Goal: Check status: Check status

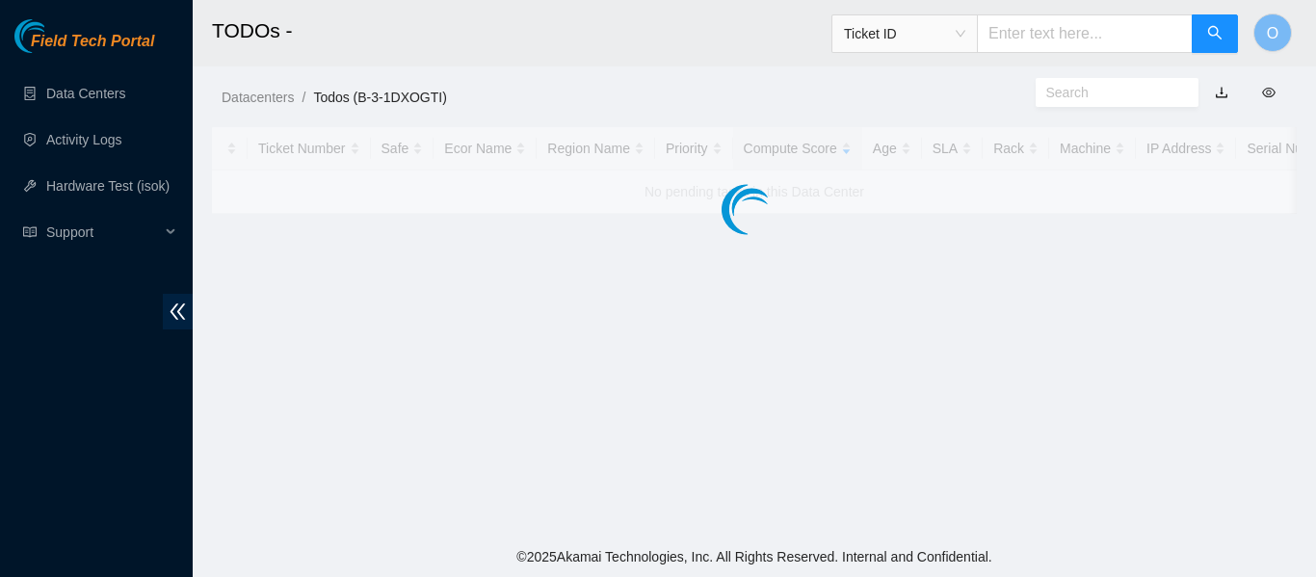
click at [889, 295] on main "TODOs - Ticket ID O Datacenters / Todos (B-3-1DXOGTI) / Ticket Number Safe Ecor…" at bounding box center [754, 268] width 1123 height 536
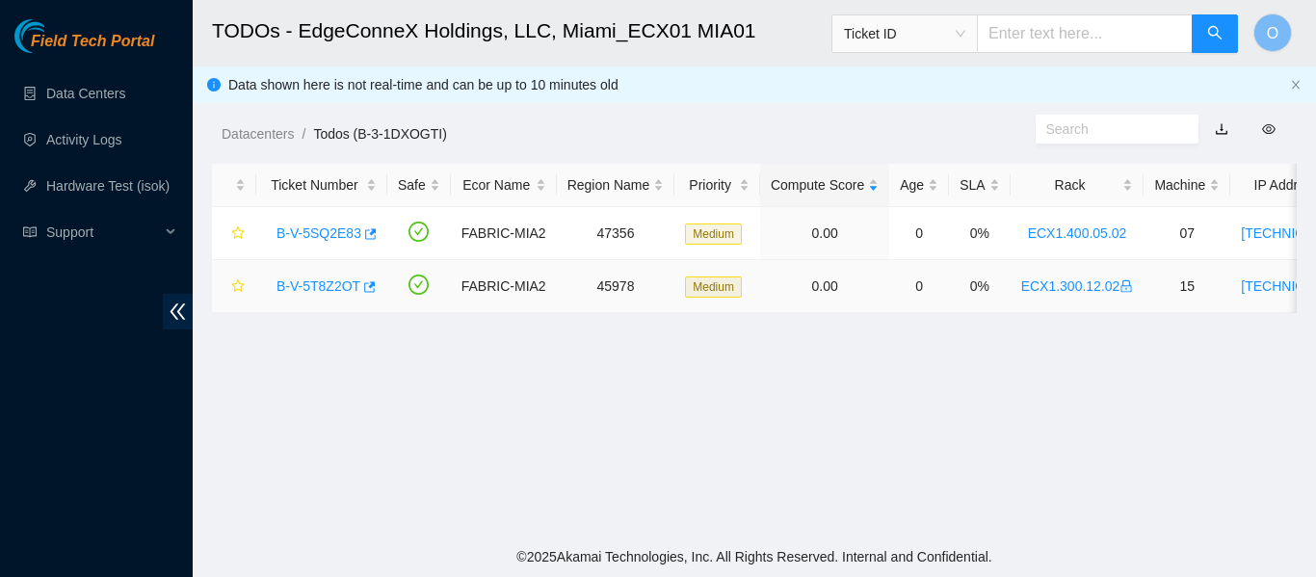
click at [333, 288] on link "B-V-5T8Z2OT" at bounding box center [318, 285] width 84 height 15
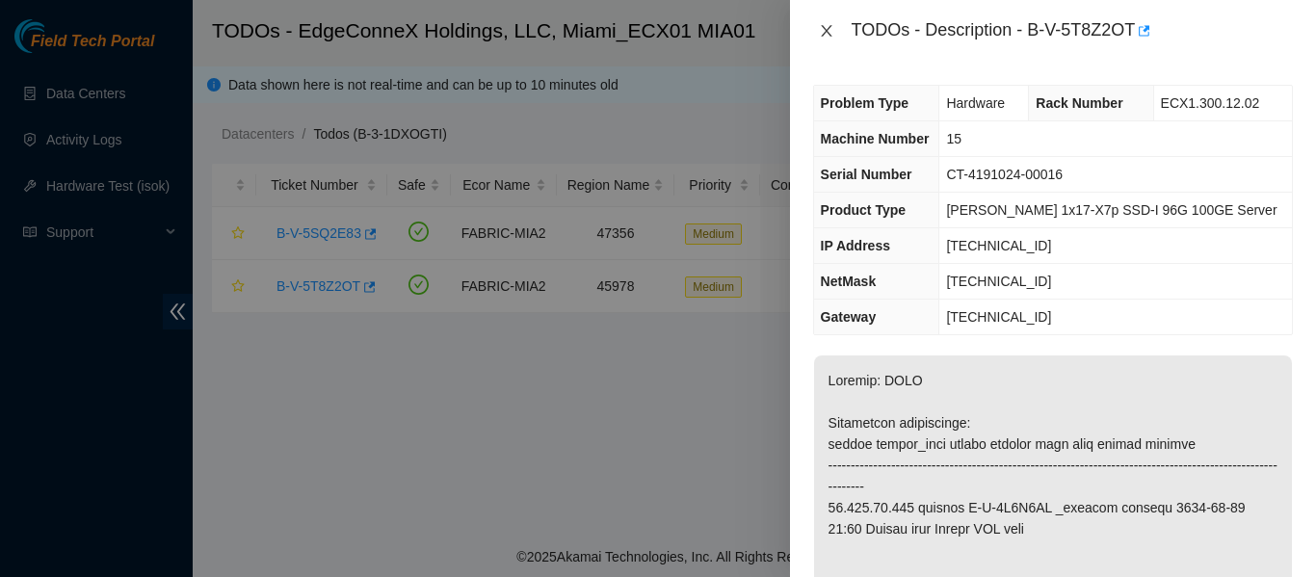
click at [829, 24] on icon "close" at bounding box center [826, 30] width 15 height 15
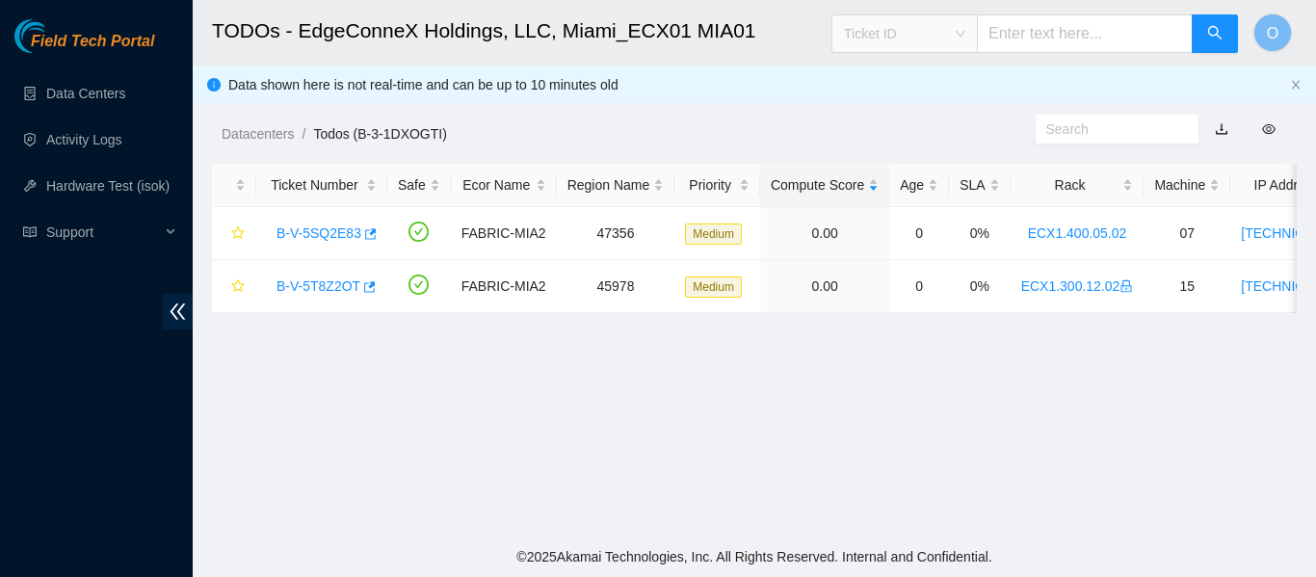
click at [965, 29] on span "Ticket ID" at bounding box center [904, 33] width 121 height 29
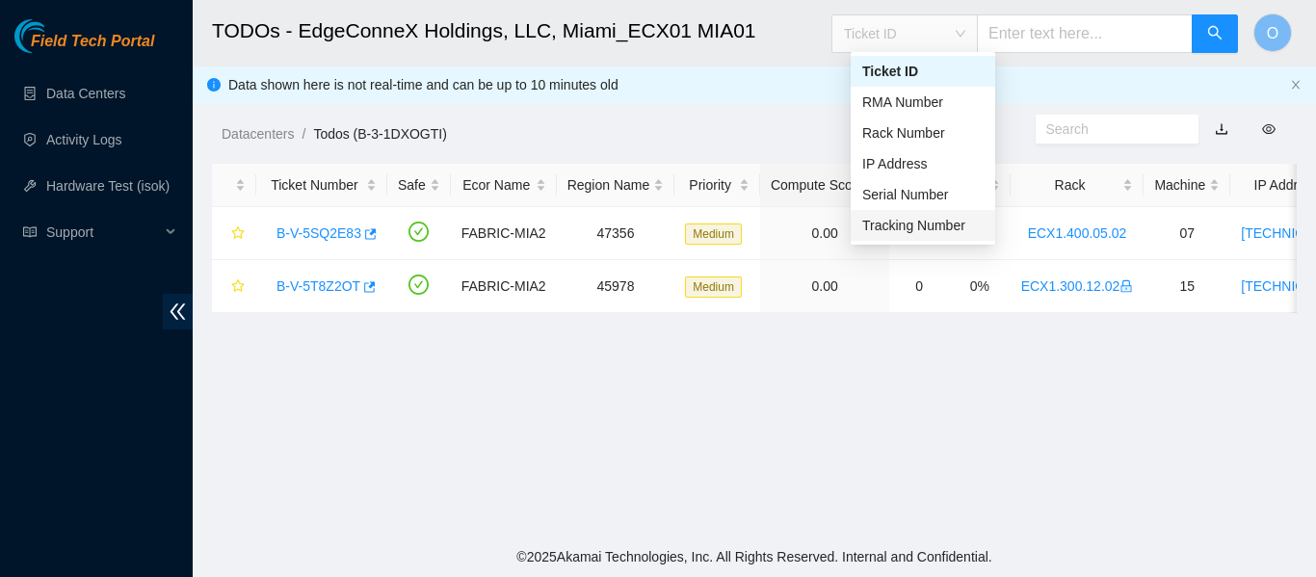
click at [927, 228] on div "Tracking Number" at bounding box center [922, 225] width 121 height 21
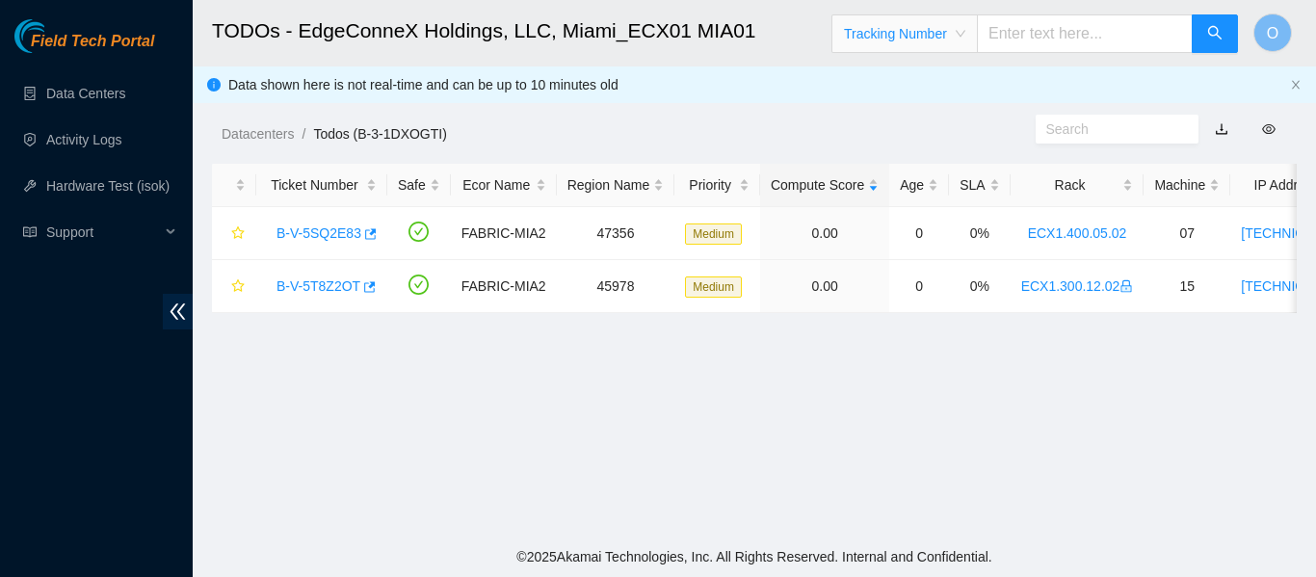
click at [1038, 46] on input "text" at bounding box center [1085, 33] width 216 height 39
type input "417328422643"
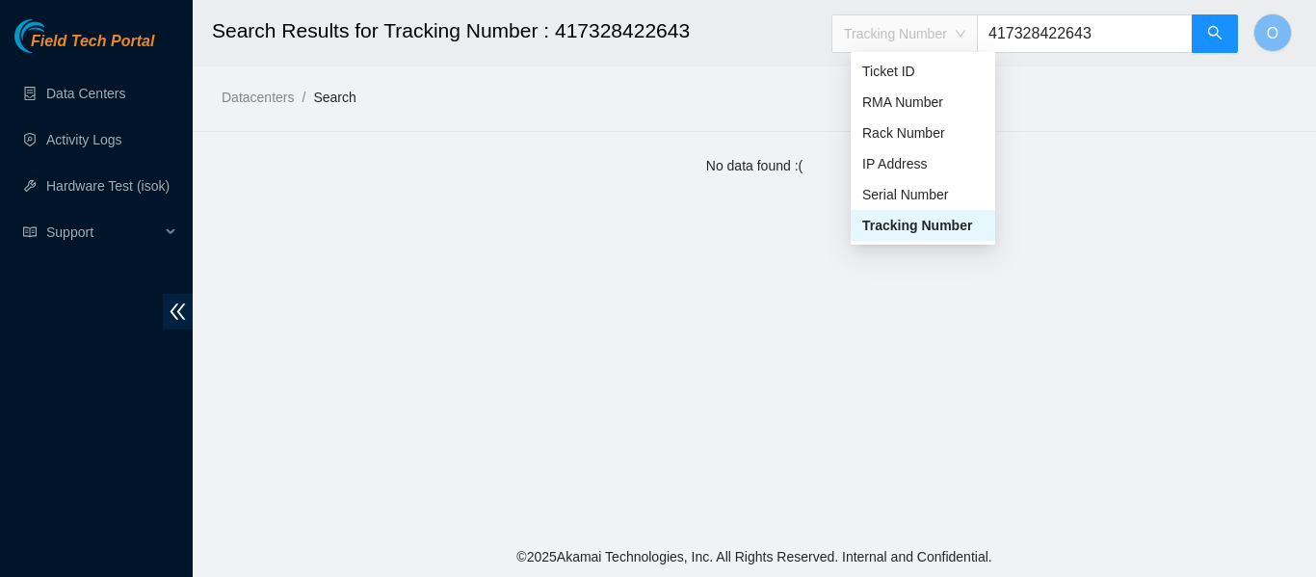
click at [965, 28] on span "Tracking Number" at bounding box center [904, 33] width 121 height 29
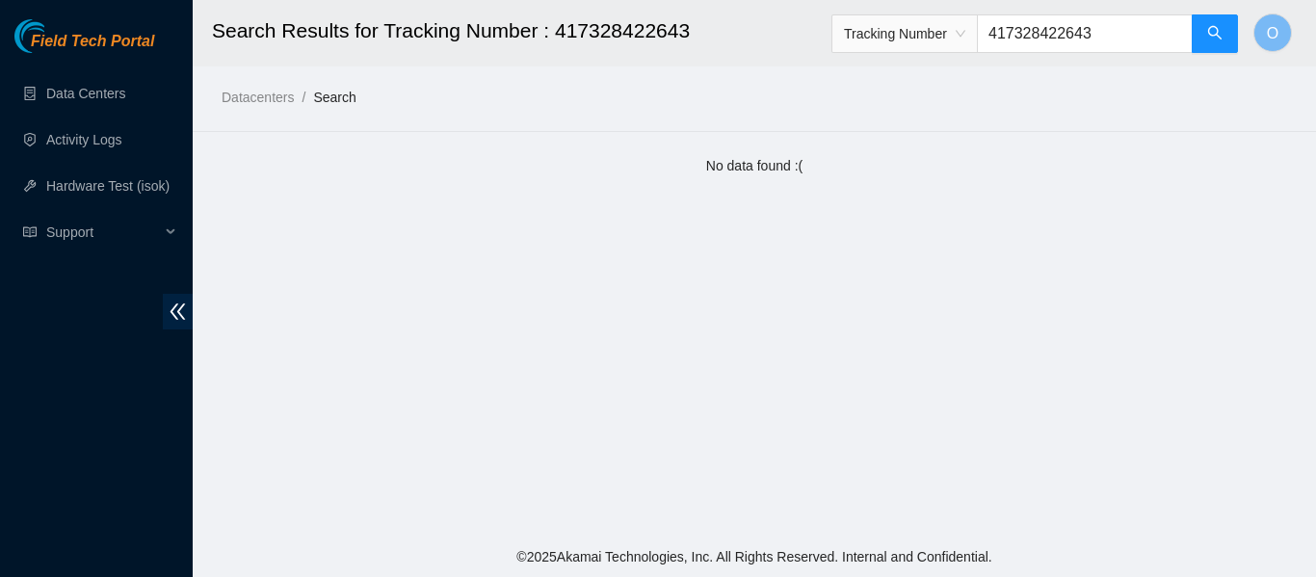
drag, startPoint x: 1122, startPoint y: 34, endPoint x: 1008, endPoint y: 42, distance: 114.0
click at [997, 39] on input "417328422643" at bounding box center [1085, 33] width 216 height 39
type input "4"
click at [70, 97] on link "Data Centers" at bounding box center [85, 93] width 79 height 15
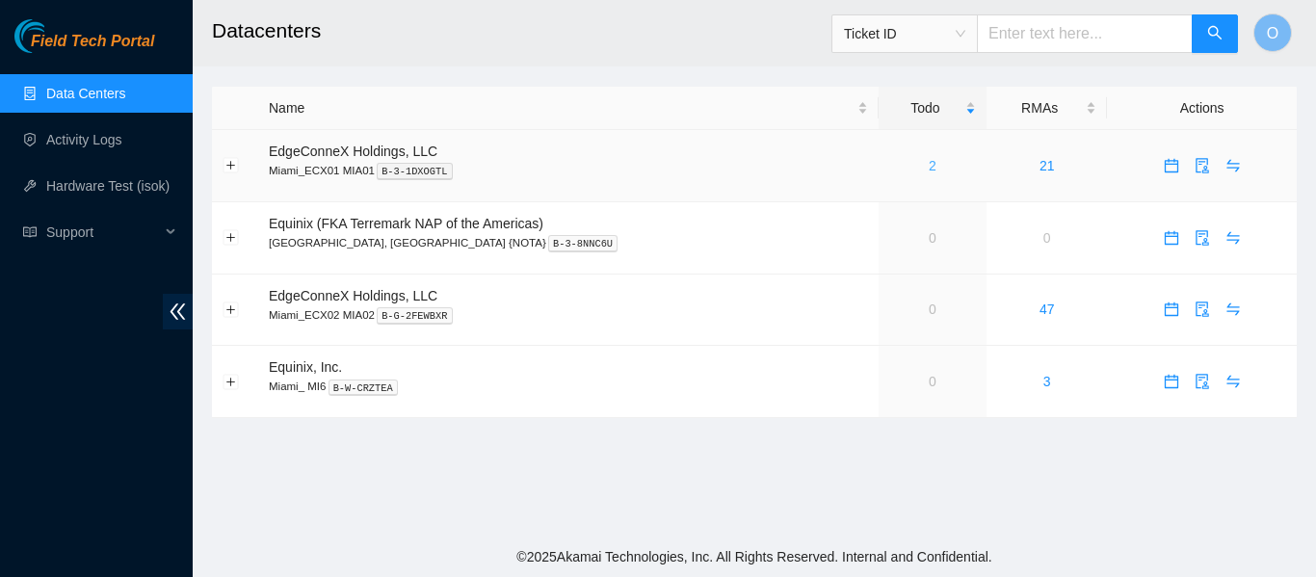
click at [929, 170] on link "2" at bounding box center [933, 165] width 8 height 15
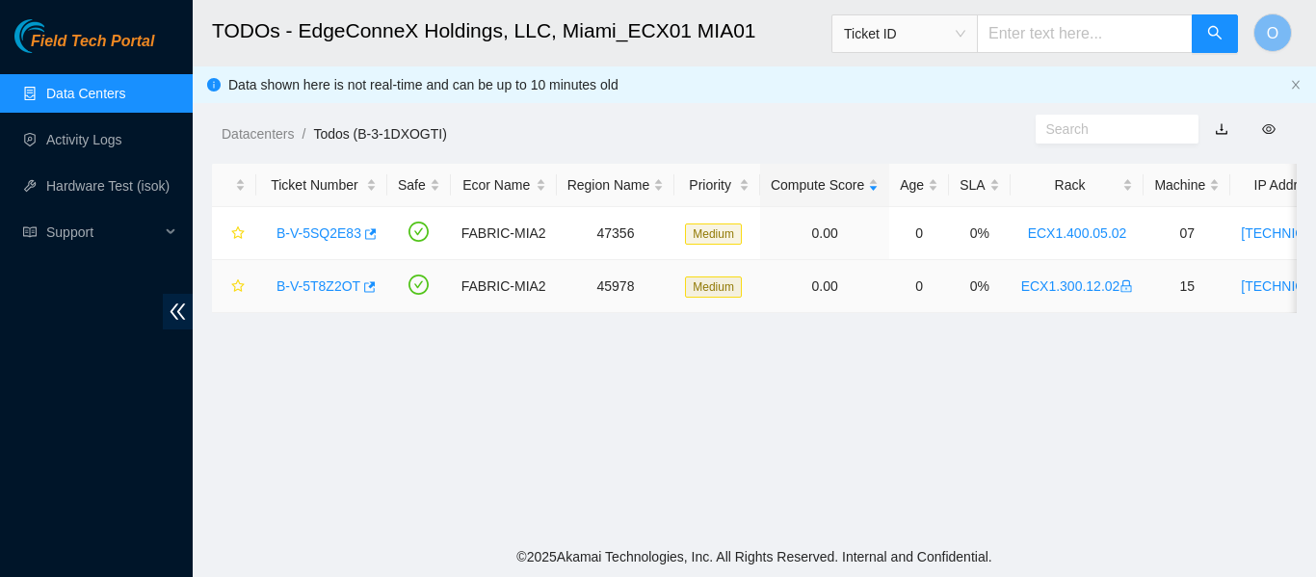
click at [327, 285] on link "B-V-5T8Z2OT" at bounding box center [318, 285] width 84 height 15
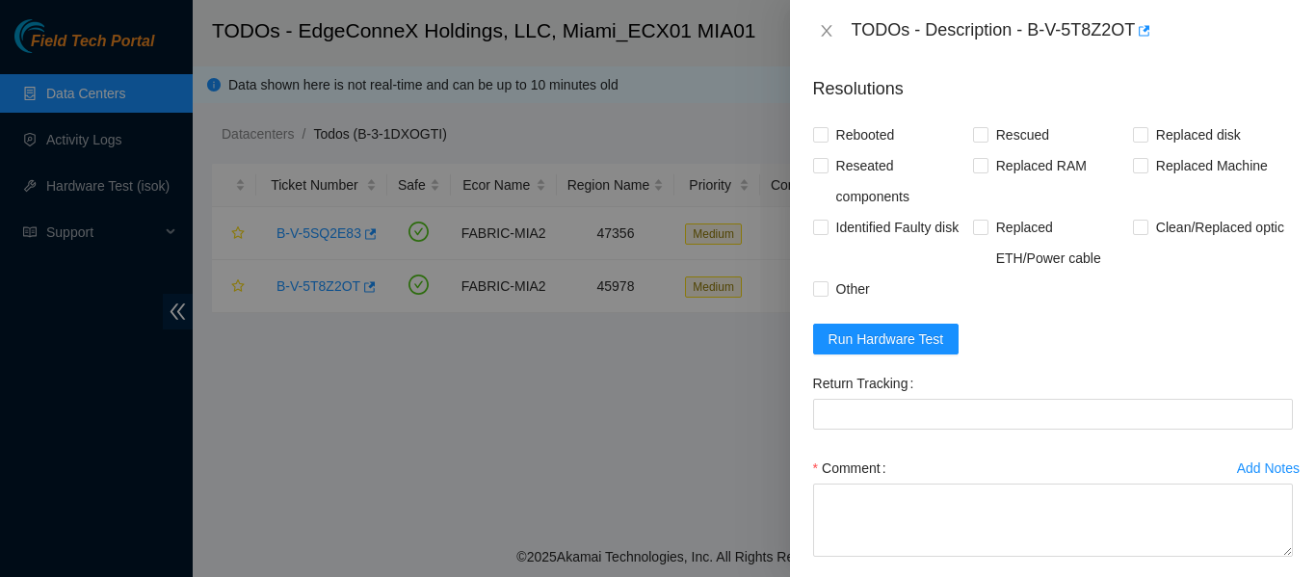
scroll to position [1511, 0]
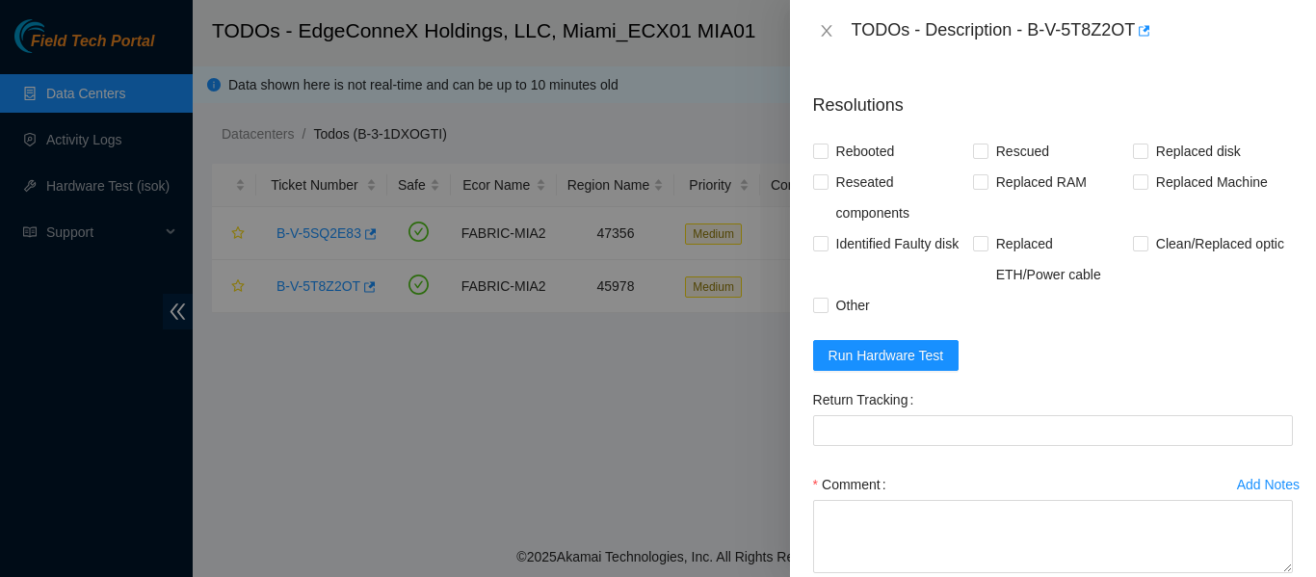
click at [898, 57] on span "Show Shipment Details" at bounding box center [885, 46] width 140 height 21
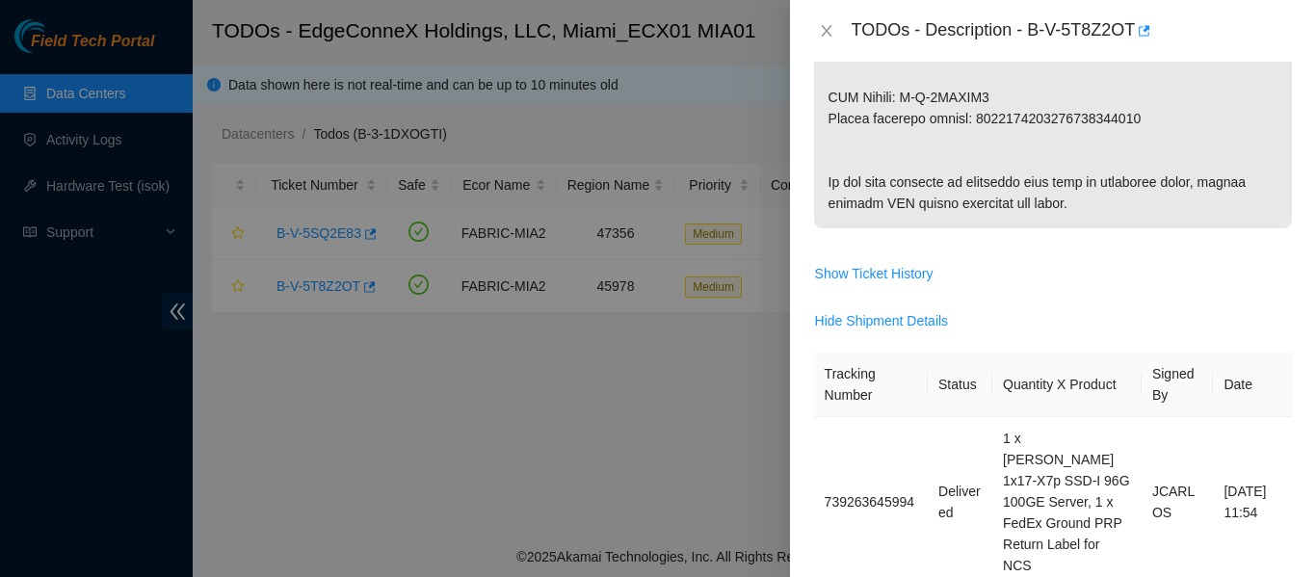
scroll to position [1126, 0]
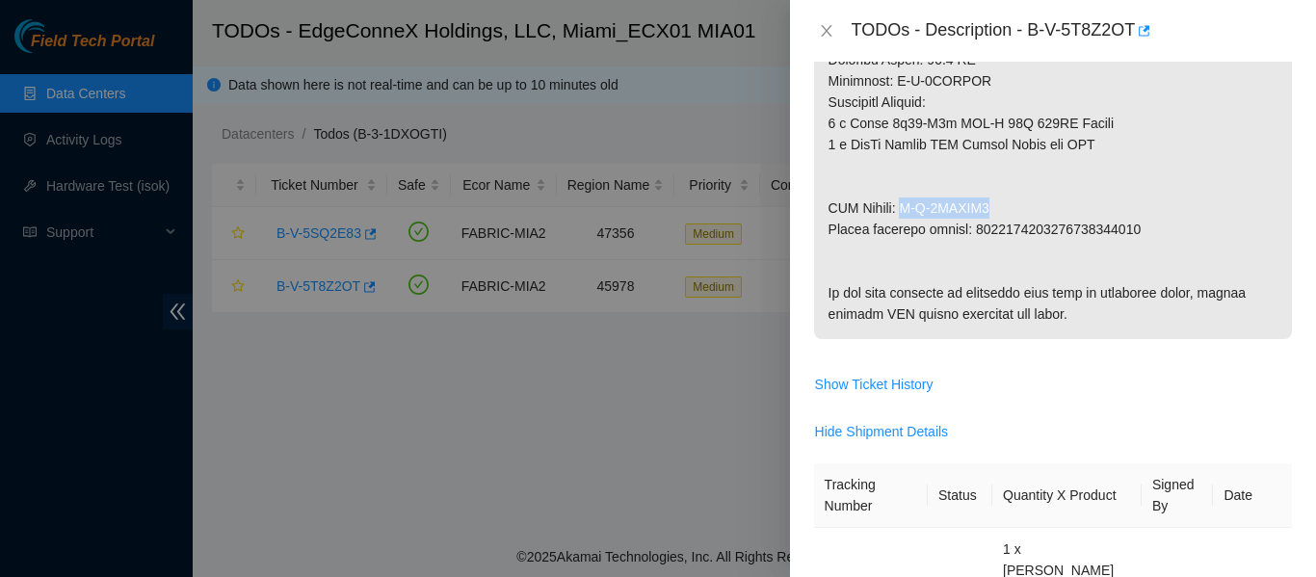
drag, startPoint x: 908, startPoint y: 211, endPoint x: 989, endPoint y: 210, distance: 80.9
copy p "B-V-5THBQL6"
click at [827, 35] on icon "close" at bounding box center [826, 30] width 15 height 15
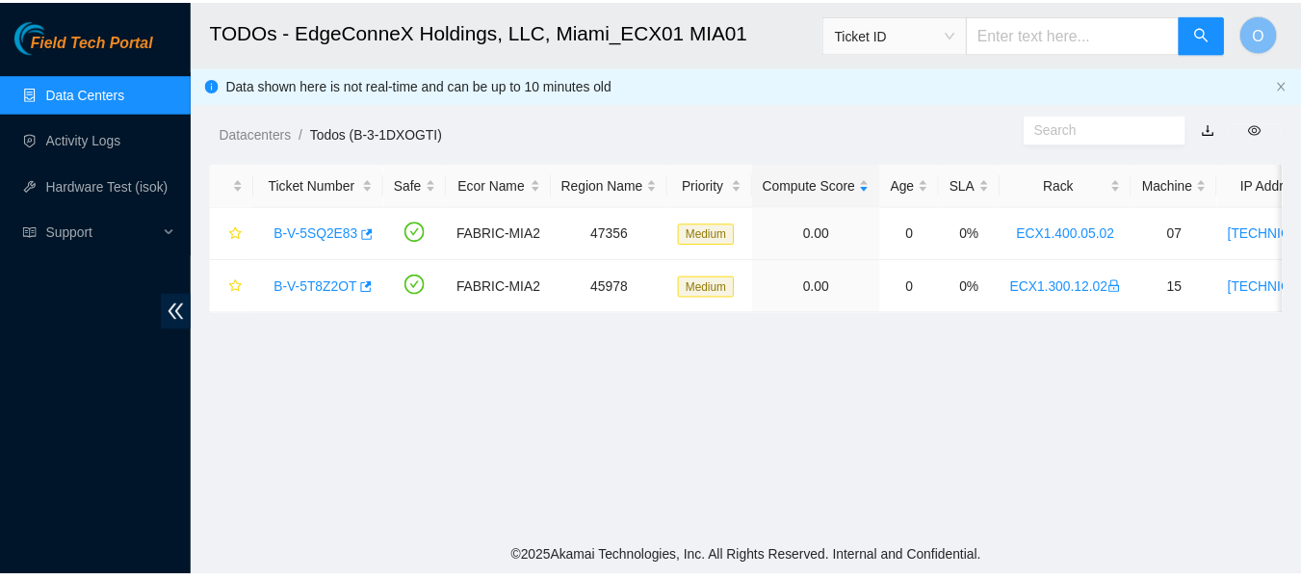
scroll to position [694, 0]
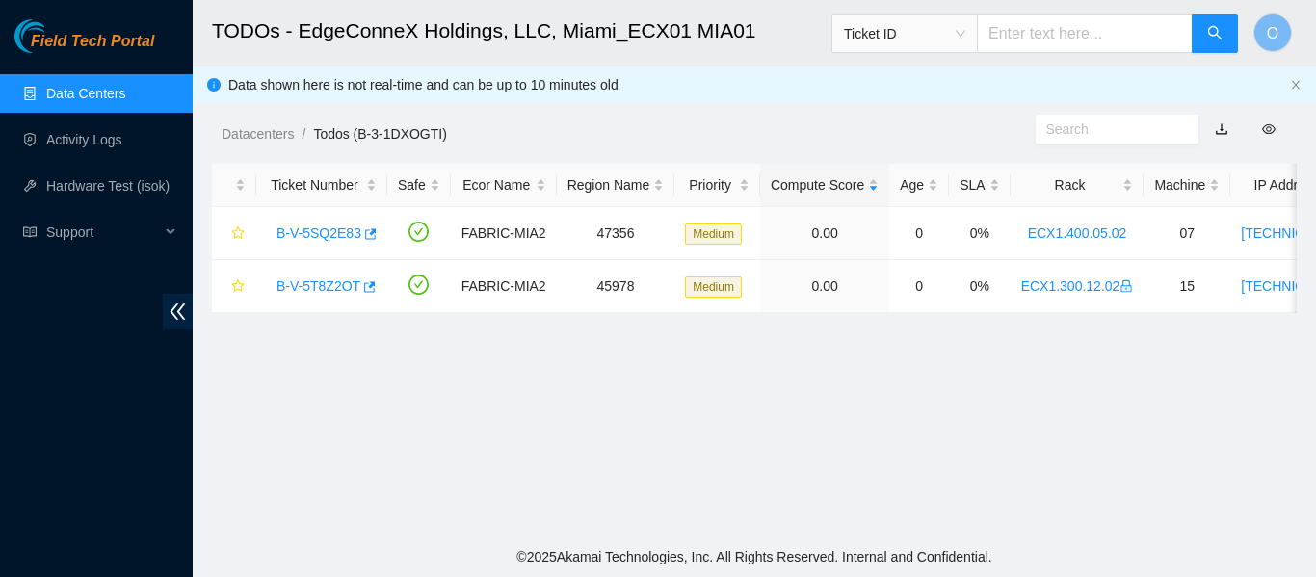
click at [965, 39] on span "Ticket ID" at bounding box center [904, 33] width 121 height 29
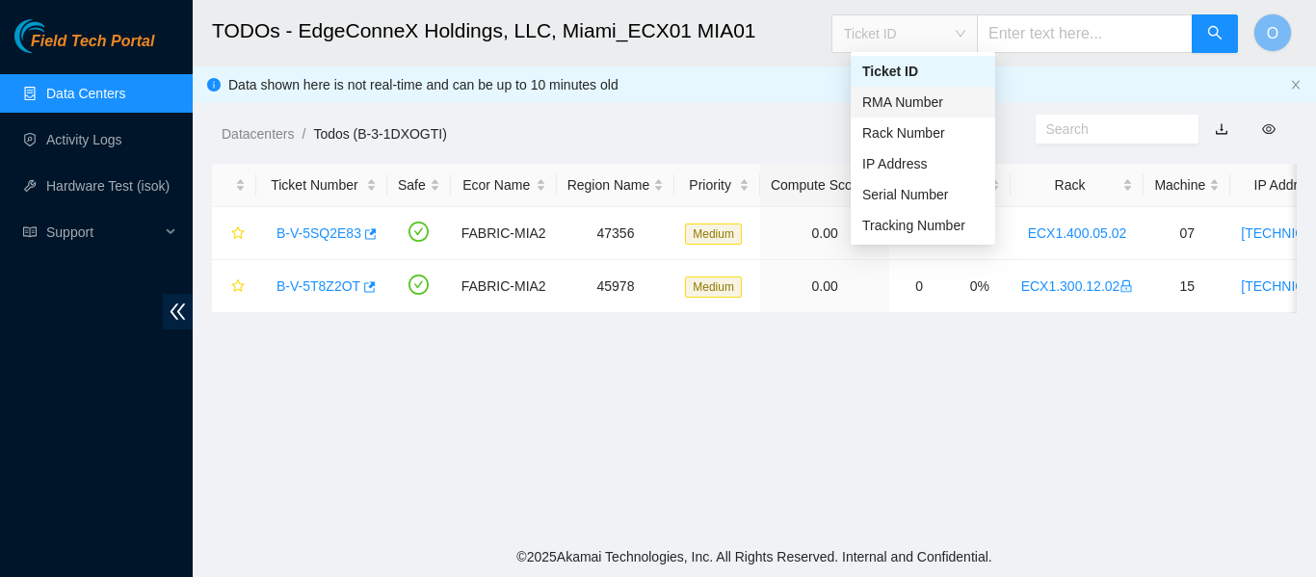
drag, startPoint x: 908, startPoint y: 104, endPoint x: 942, endPoint y: 95, distance: 34.8
click at [909, 104] on div "RMA Number" at bounding box center [922, 102] width 121 height 21
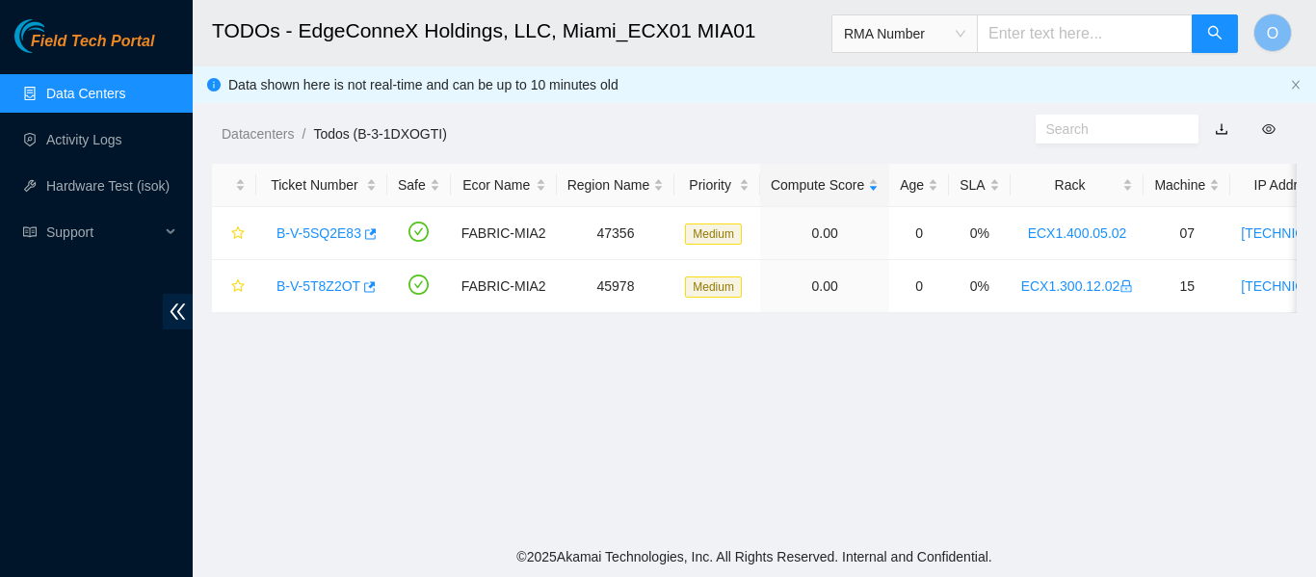
paste input "B-V-5THBQL6"
type input "B-V-5THBQL6"
click at [1218, 29] on icon "search" at bounding box center [1214, 32] width 15 height 15
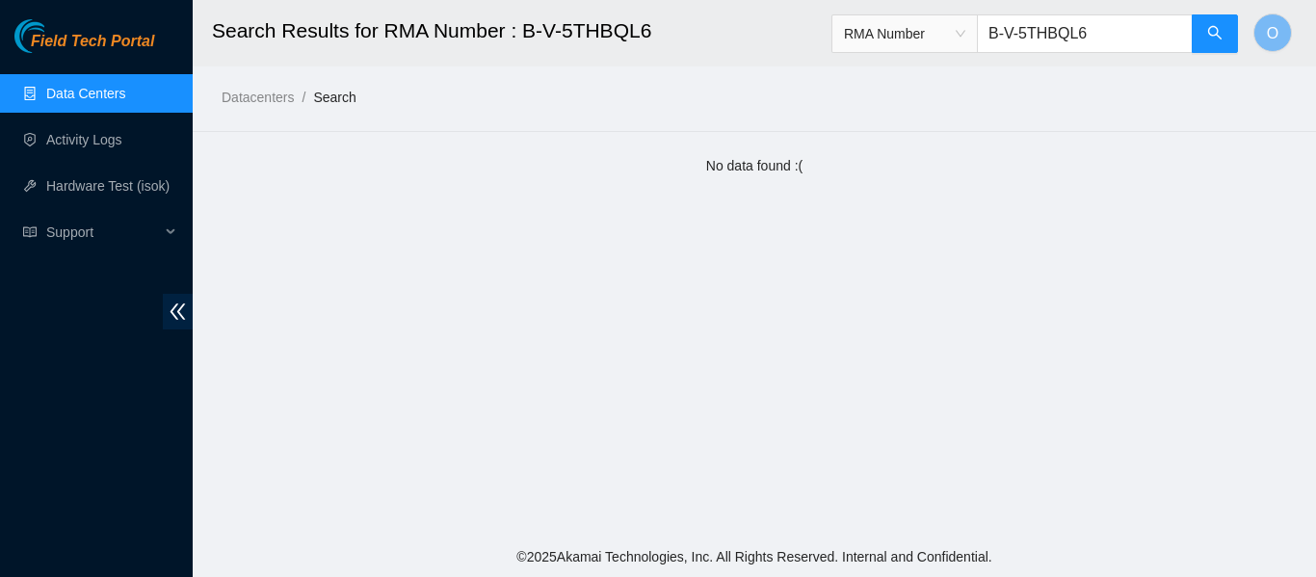
drag, startPoint x: 1101, startPoint y: 32, endPoint x: 997, endPoint y: 24, distance: 104.3
click at [998, 24] on input "B-V-5THBQL6" at bounding box center [1085, 33] width 216 height 39
click at [977, 29] on div "RMA Number" at bounding box center [904, 33] width 144 height 31
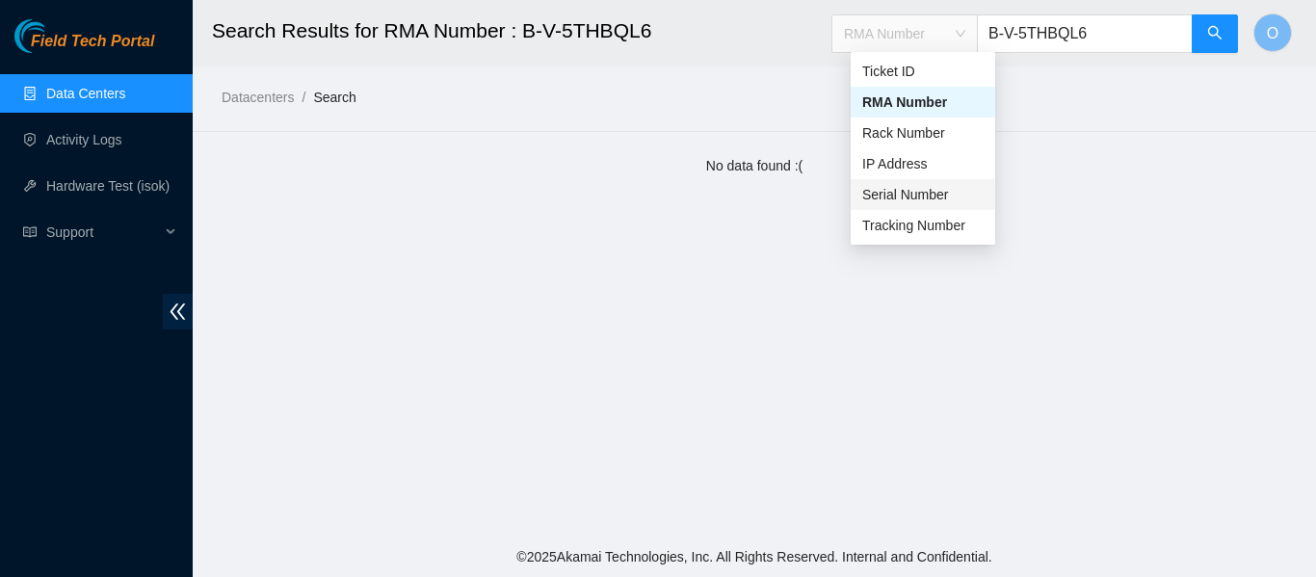
click at [916, 194] on div "Serial Number" at bounding box center [922, 194] width 121 height 21
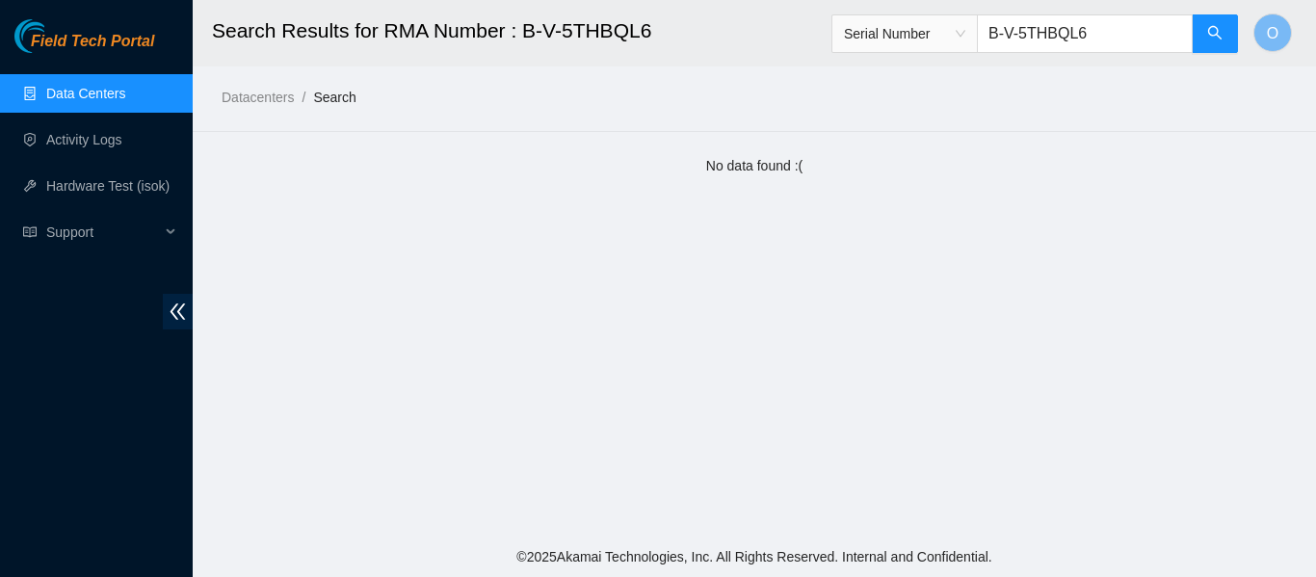
drag, startPoint x: 1101, startPoint y: 35, endPoint x: 977, endPoint y: 42, distance: 124.5
click at [977, 42] on span "Serial Number B-V-5THBQL6" at bounding box center [1034, 33] width 407 height 39
click at [965, 26] on span "Serial Number" at bounding box center [904, 33] width 121 height 29
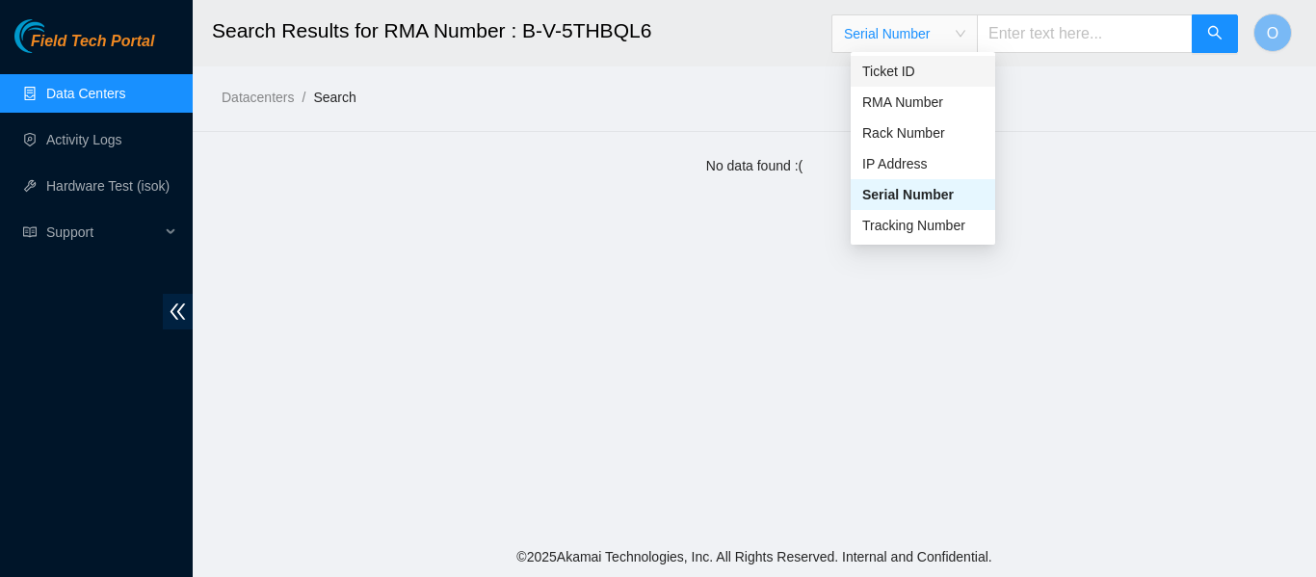
click at [1144, 31] on input "text" at bounding box center [1085, 33] width 216 height 39
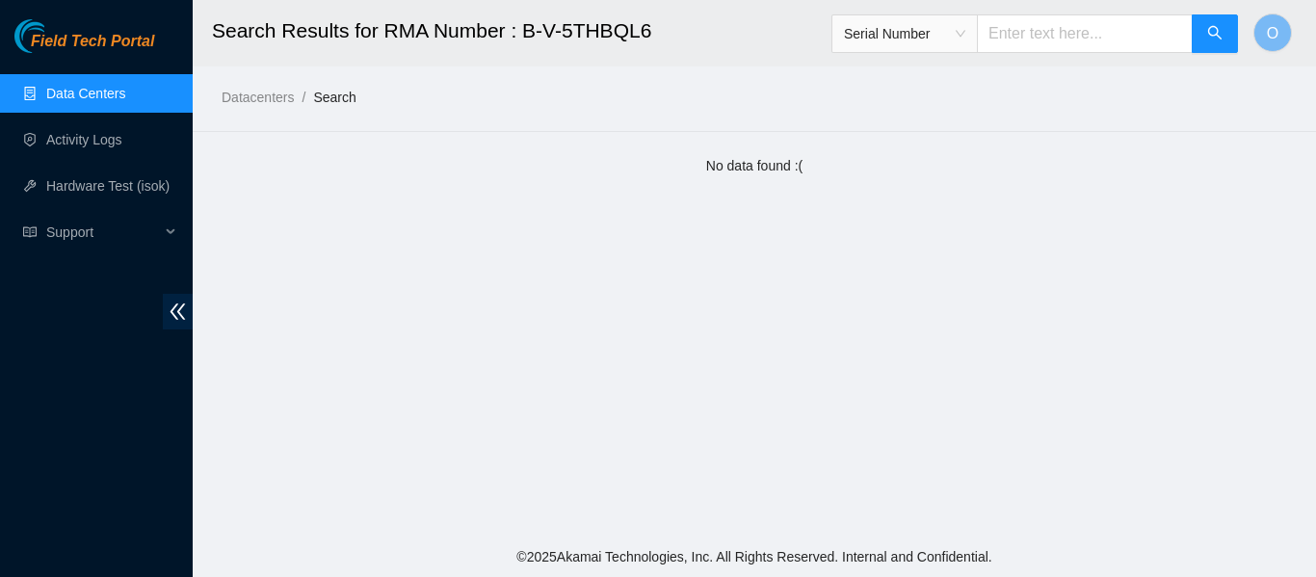
click at [78, 88] on link "Data Centers" at bounding box center [85, 93] width 79 height 15
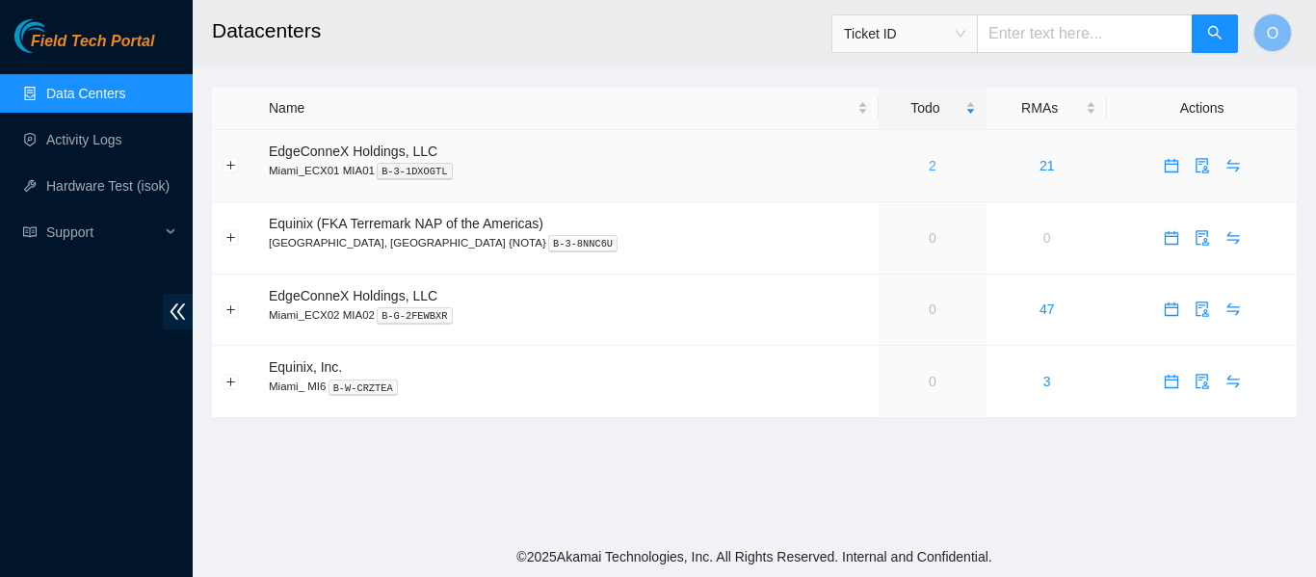
click at [929, 166] on link "2" at bounding box center [933, 165] width 8 height 15
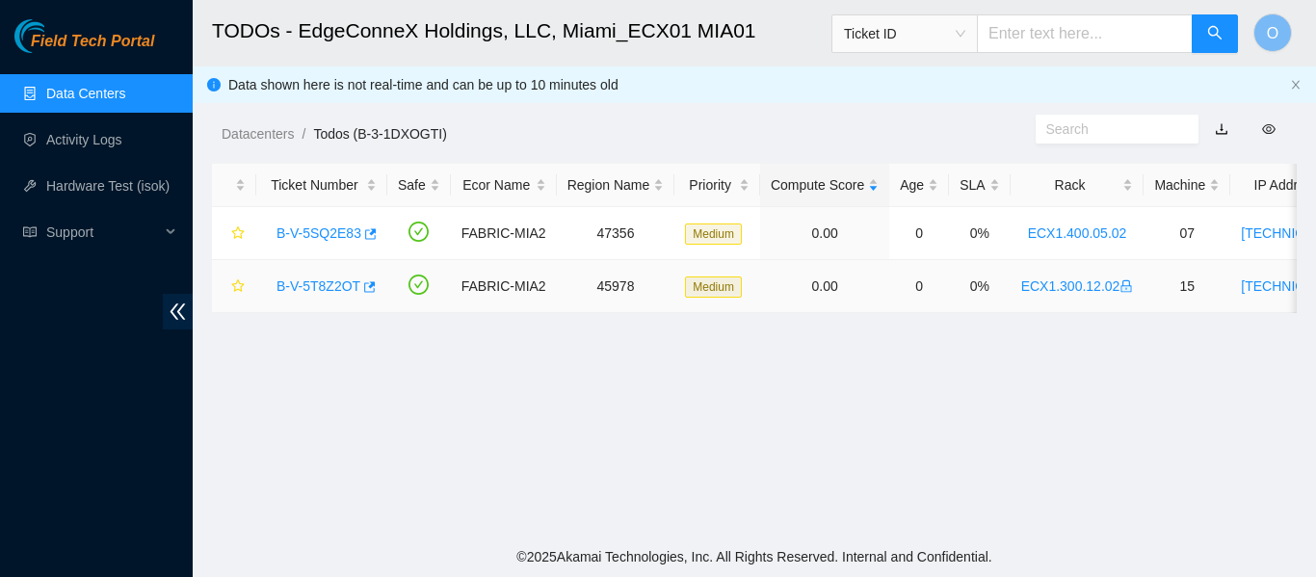
click at [329, 287] on link "B-V-5T8Z2OT" at bounding box center [318, 285] width 84 height 15
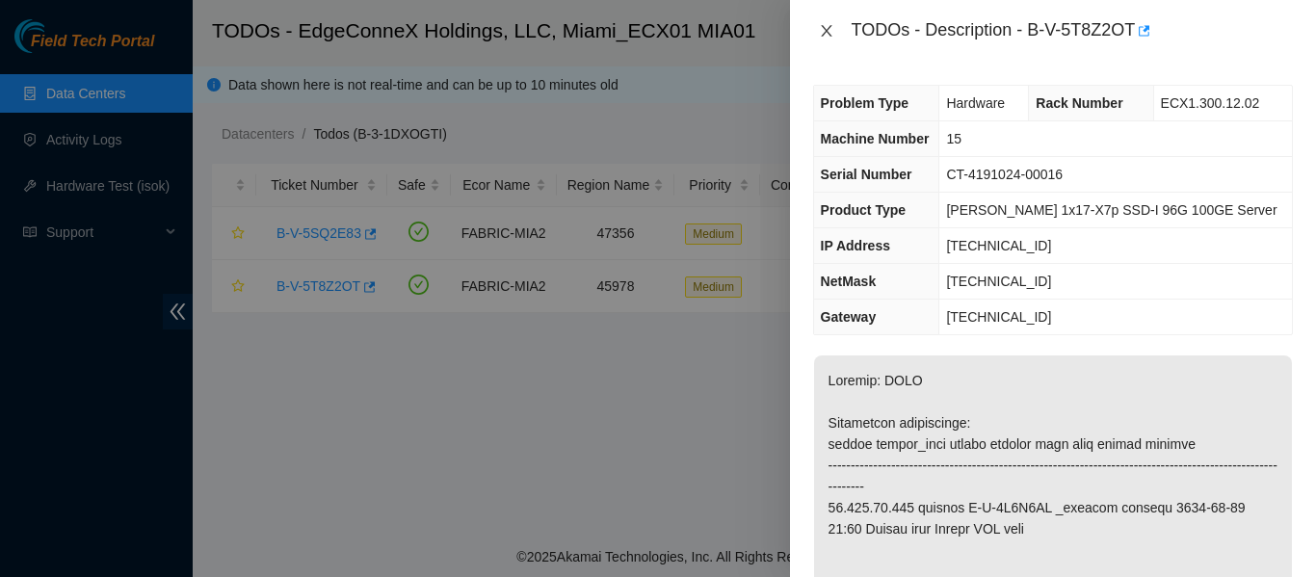
click at [823, 36] on icon "close" at bounding box center [826, 31] width 11 height 12
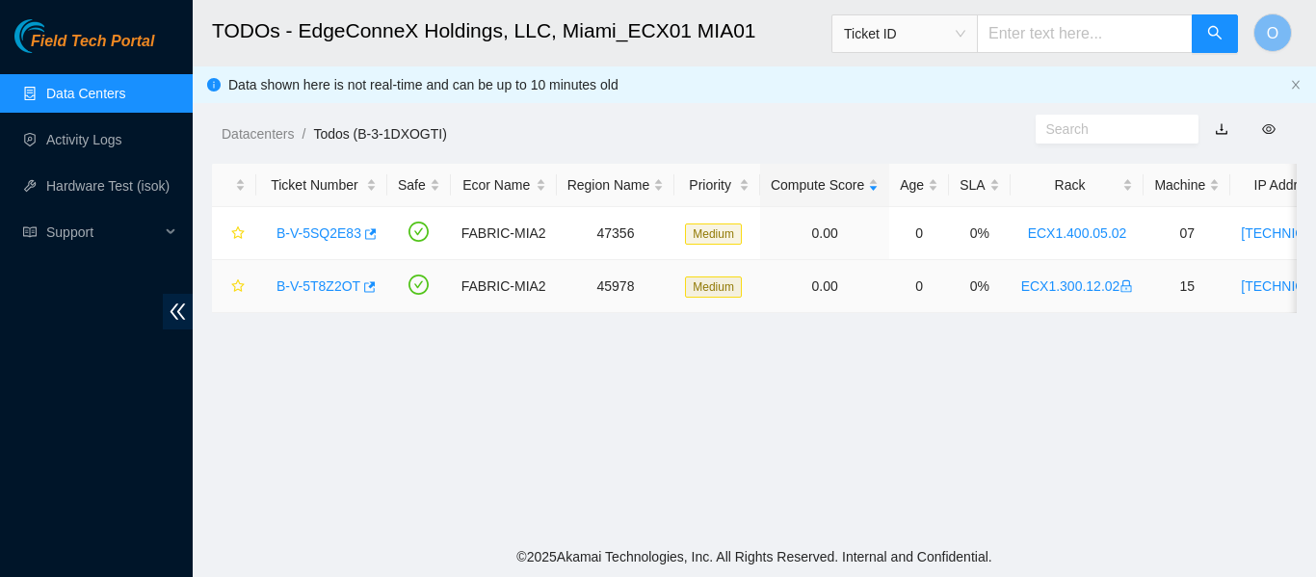
click at [313, 288] on link "B-V-5T8Z2OT" at bounding box center [318, 285] width 84 height 15
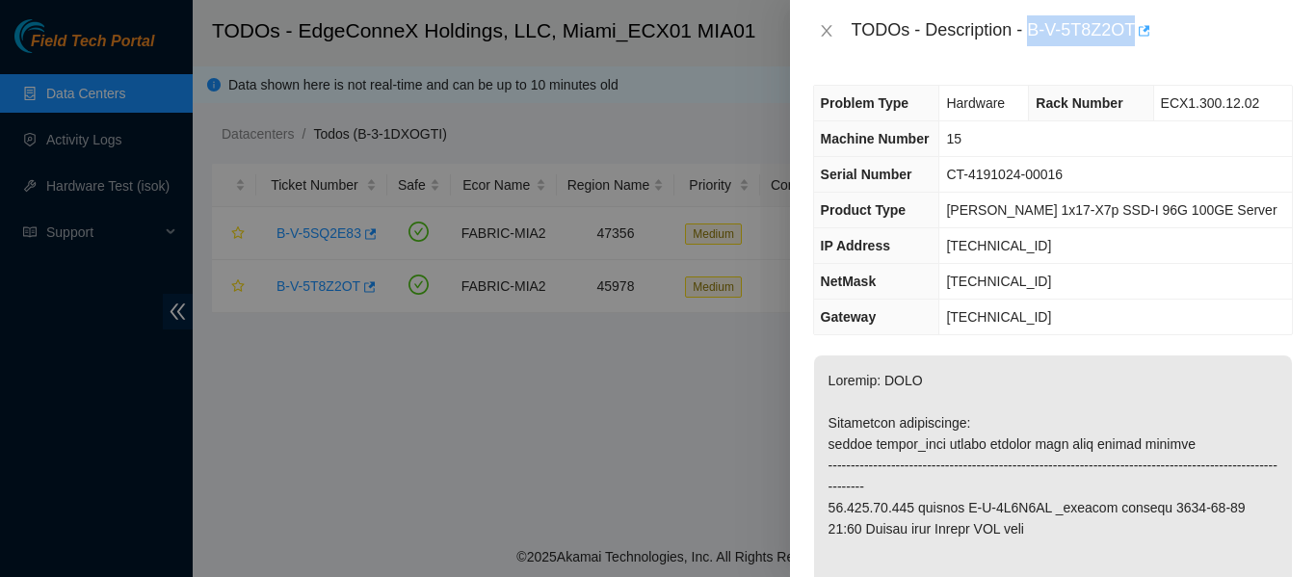
drag, startPoint x: 1030, startPoint y: 27, endPoint x: 1135, endPoint y: 23, distance: 105.1
click at [1135, 23] on div "TODOs - Description - B-V-5T8Z2OT" at bounding box center [1071, 30] width 441 height 31
copy div "B-V-5T8Z2OT"
click at [828, 26] on icon "close" at bounding box center [826, 30] width 15 height 15
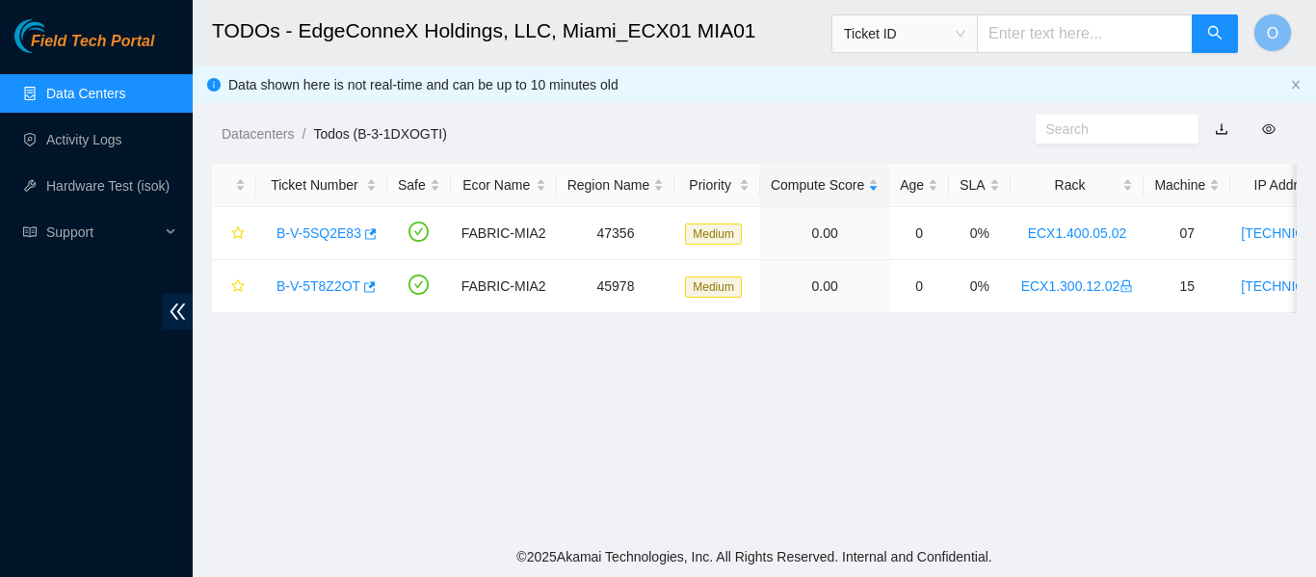
click at [1042, 28] on input "text" at bounding box center [1085, 33] width 216 height 39
paste input "B-V-5T8Z2OT"
type input "B-V-5T8Z2OT"
click at [1220, 34] on icon "search" at bounding box center [1214, 32] width 15 height 15
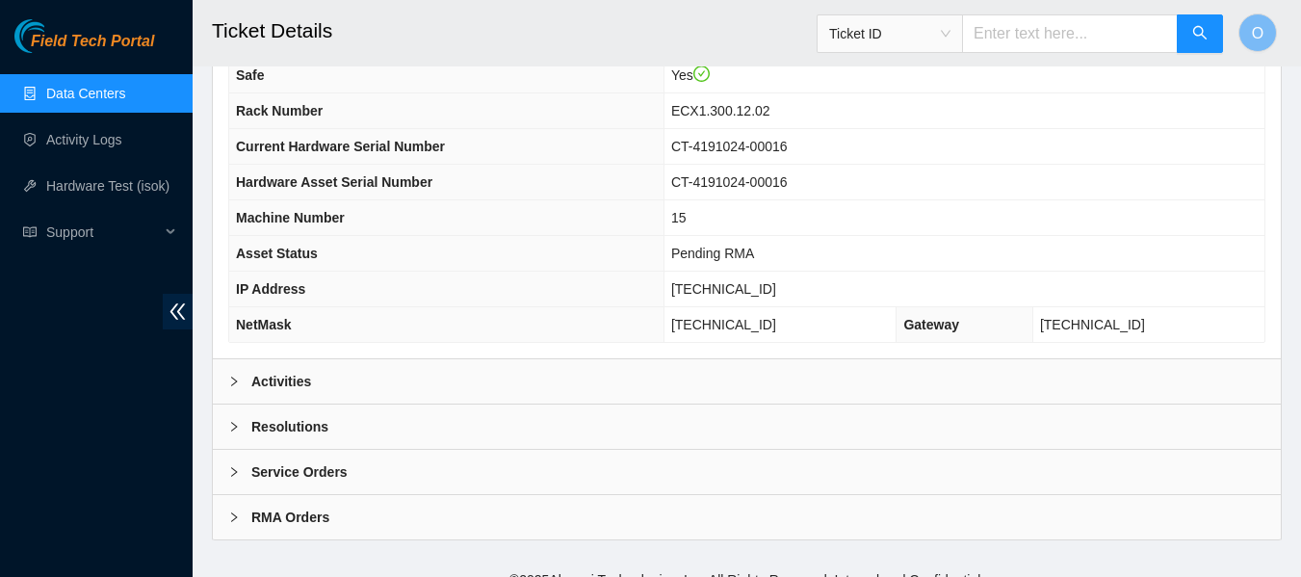
scroll to position [836, 0]
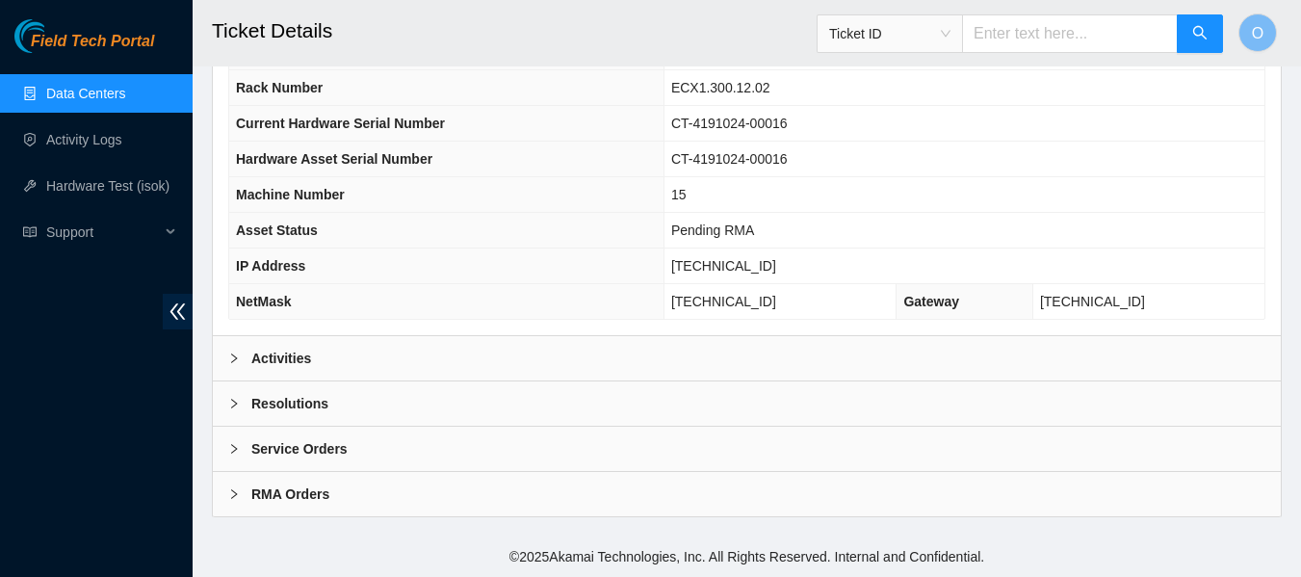
click at [293, 451] on b "Service Orders" at bounding box center [299, 448] width 96 height 21
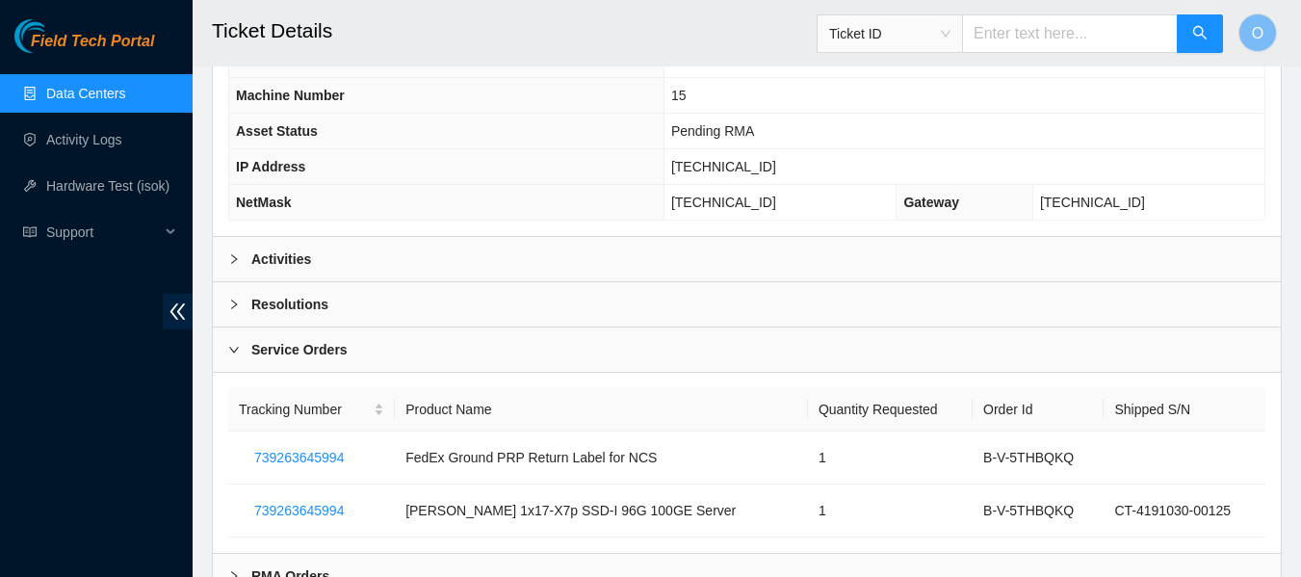
scroll to position [1017, 0]
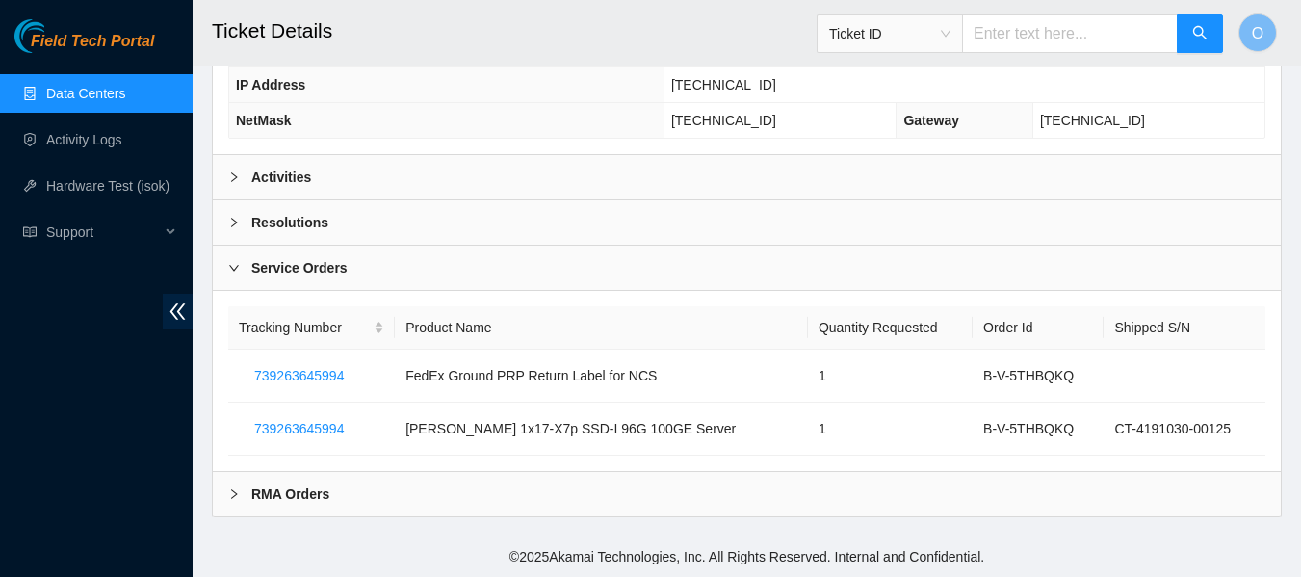
click at [297, 488] on b "RMA Orders" at bounding box center [290, 494] width 78 height 21
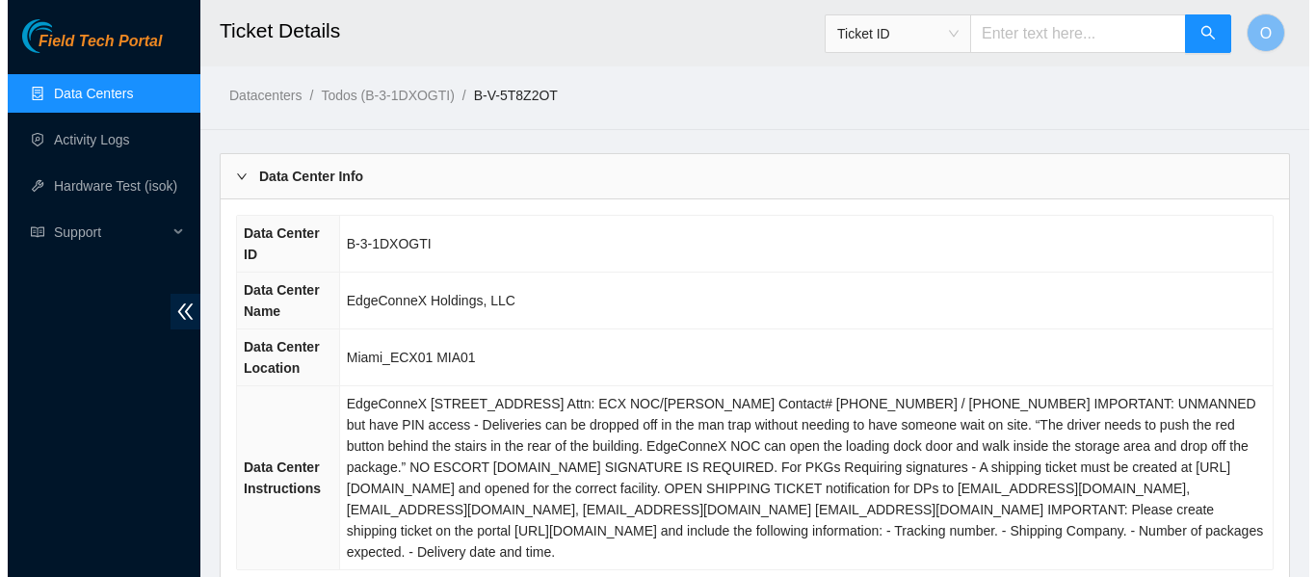
scroll to position [0, 0]
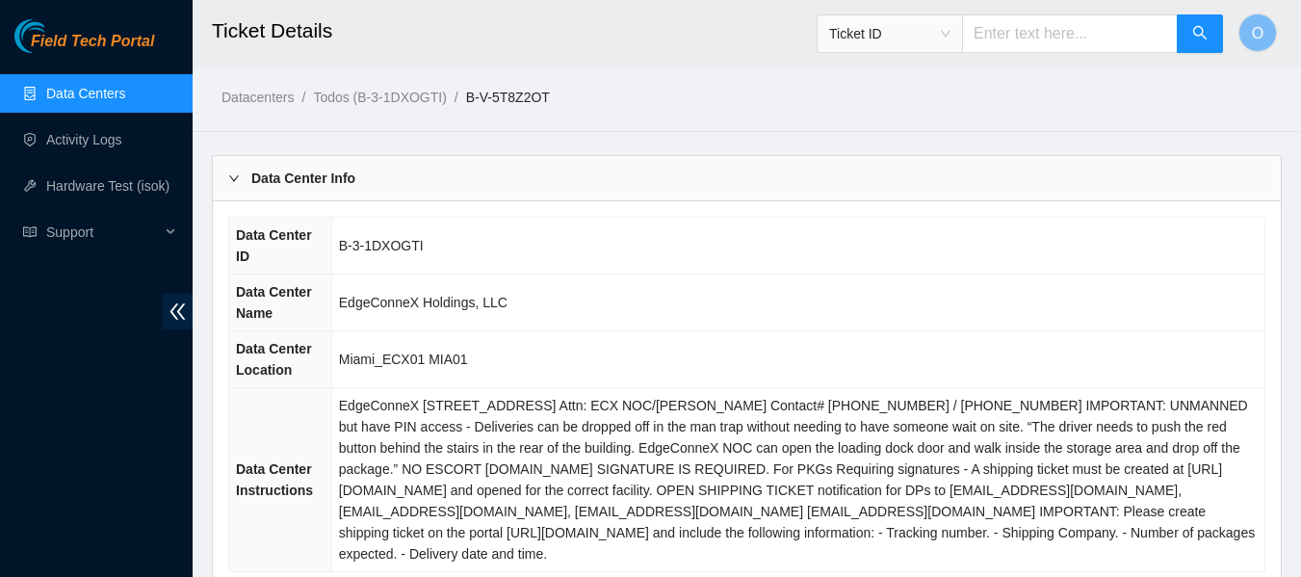
click at [95, 90] on link "Data Centers" at bounding box center [85, 93] width 79 height 15
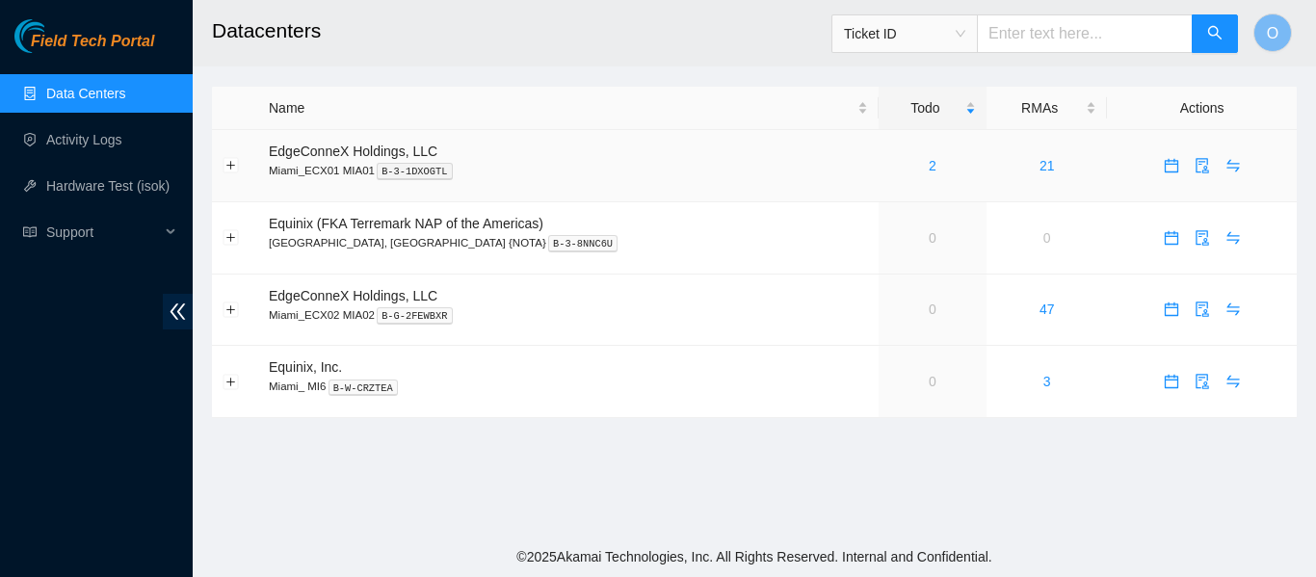
click at [889, 165] on div "2" at bounding box center [932, 165] width 87 height 21
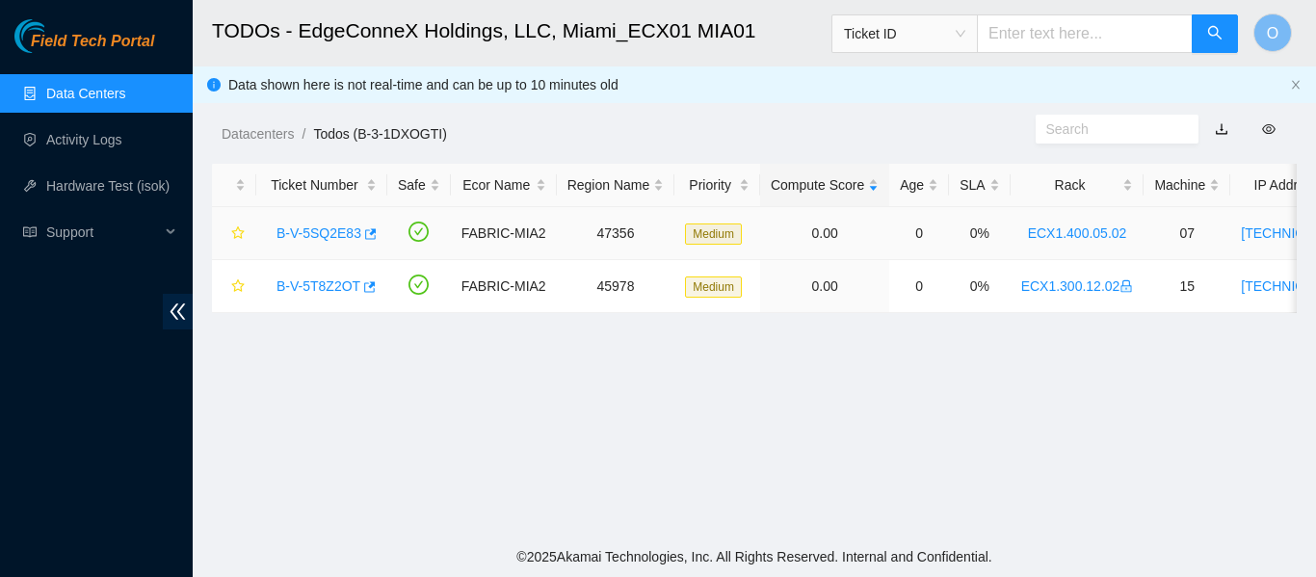
click at [318, 232] on link "B-V-5SQ2E83" at bounding box center [318, 232] width 85 height 15
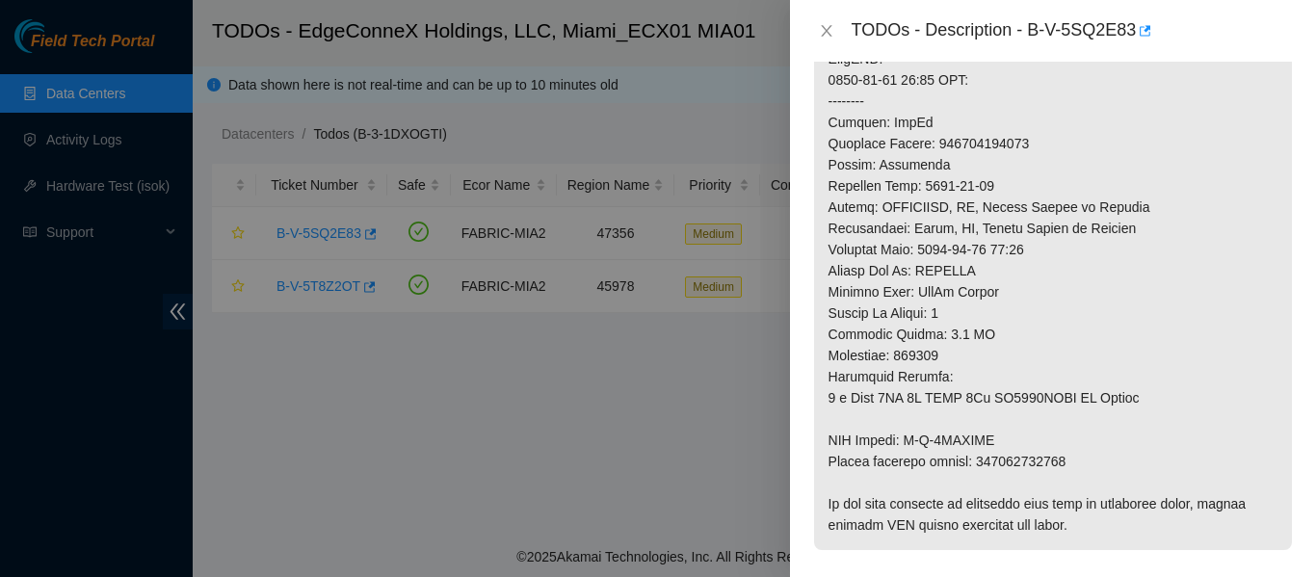
scroll to position [867, 0]
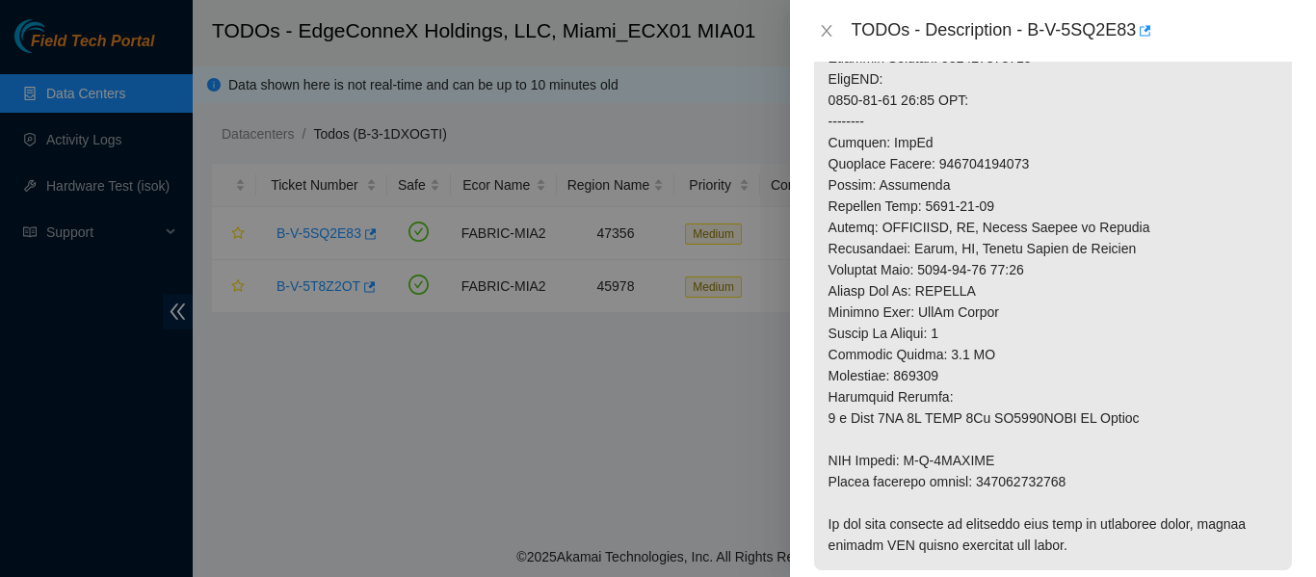
click at [986, 175] on p at bounding box center [1053, 47] width 478 height 1046
drag, startPoint x: 988, startPoint y: 175, endPoint x: 962, endPoint y: 187, distance: 28.5
click at [962, 187] on p at bounding box center [1053, 47] width 478 height 1046
click at [963, 185] on p at bounding box center [1053, 47] width 478 height 1046
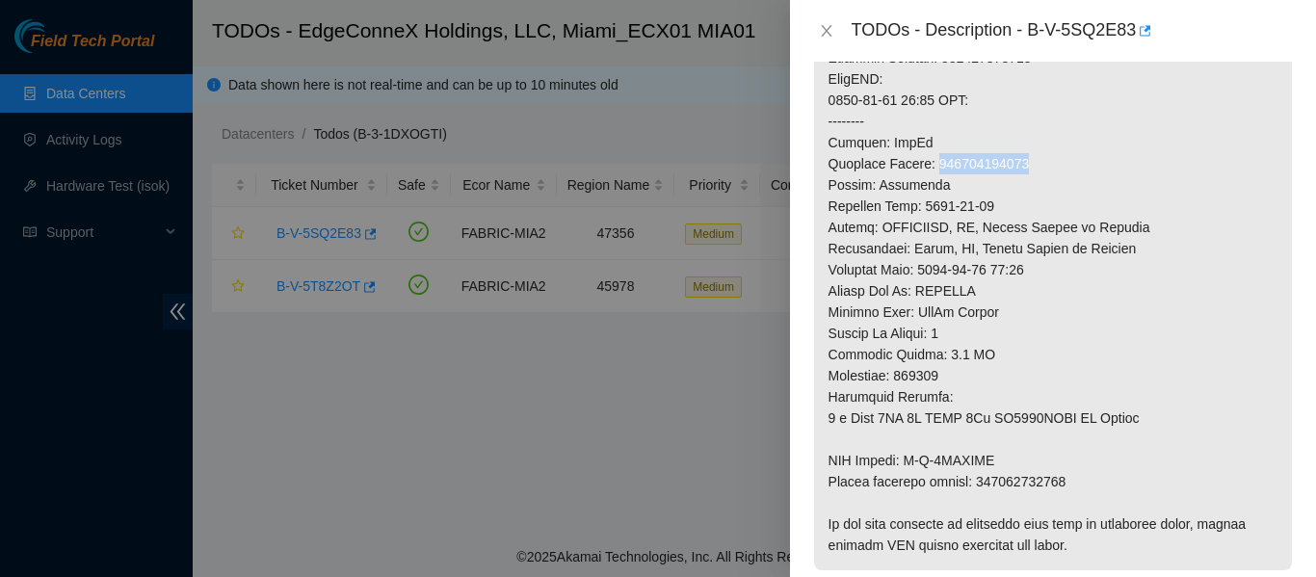
copy p "463470043896"
